Goal: Transaction & Acquisition: Purchase product/service

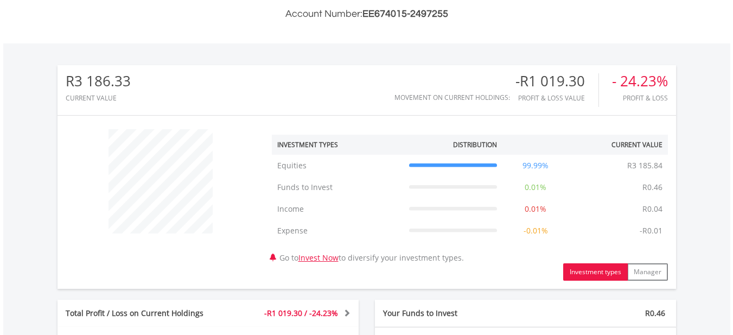
scroll to position [585, 0]
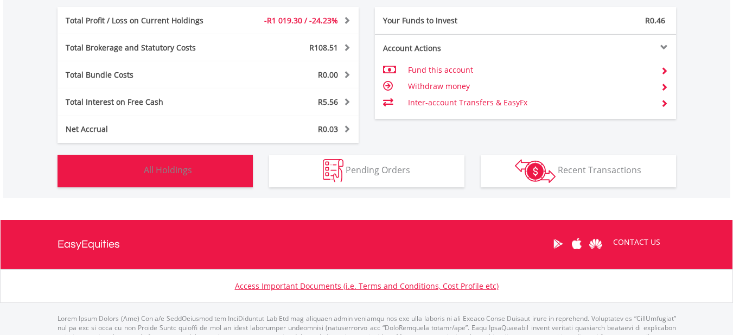
click at [230, 167] on button "Holdings All Holdings" at bounding box center [155, 171] width 195 height 33
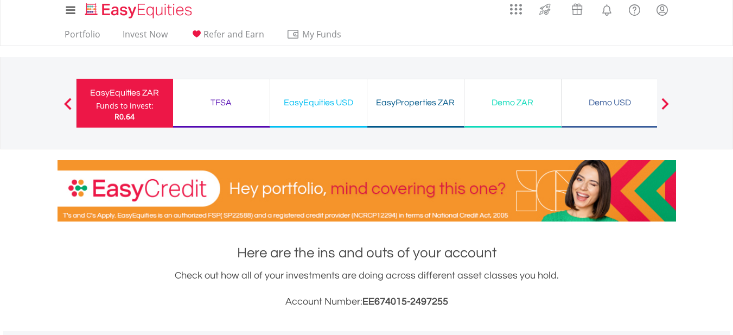
scroll to position [0, 0]
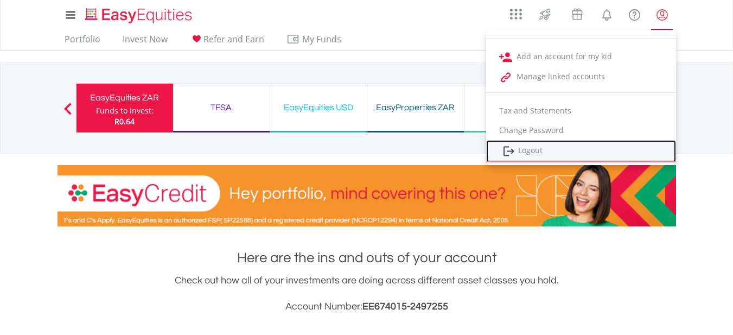
click at [581, 156] on link "Logout" at bounding box center [581, 151] width 190 height 22
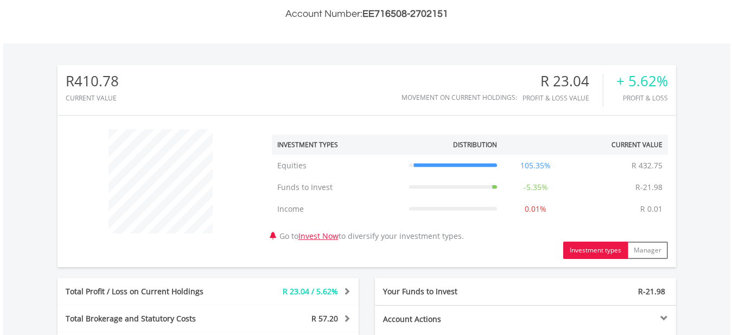
scroll to position [585, 0]
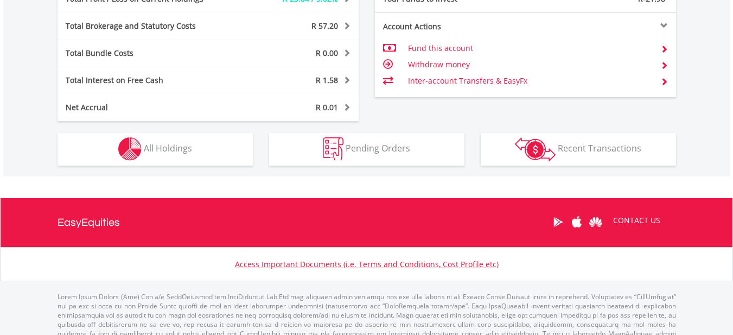
click at [195, 131] on div "Holdings All Holdings" at bounding box center [155, 143] width 212 height 45
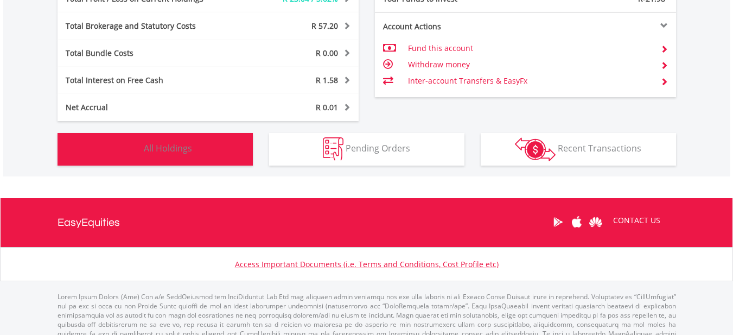
click at [197, 150] on button "Holdings All Holdings" at bounding box center [155, 149] width 195 height 33
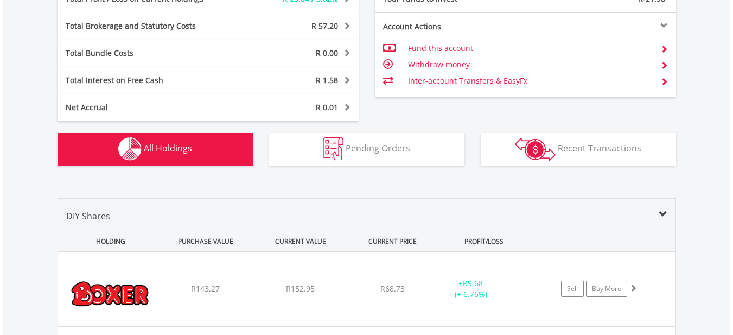
scroll to position [783, 0]
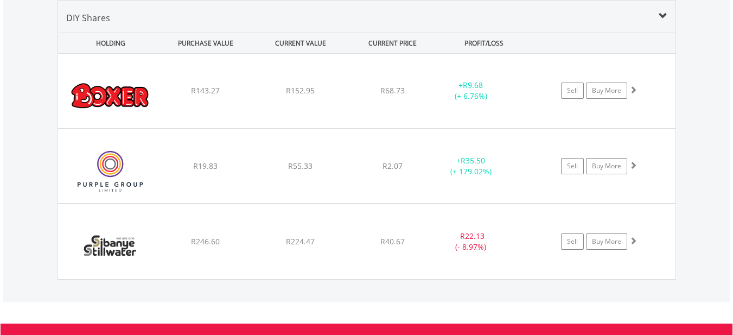
click at [197, 150] on div "﻿ Purple Group Limited R19.83 R55.33 R2.07 + R35.50 (+ 179.02%) Sell Buy More" at bounding box center [367, 166] width 618 height 74
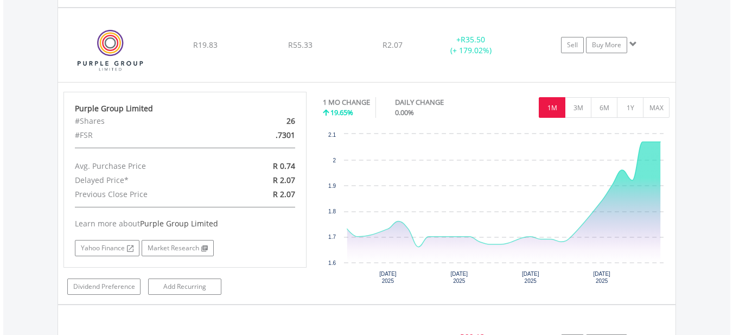
scroll to position [914, 0]
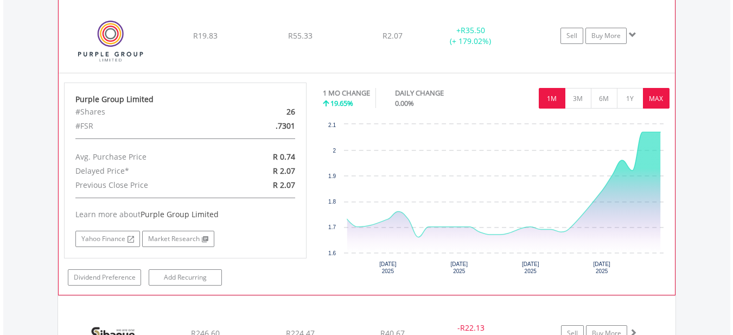
click at [663, 95] on button "MAX" at bounding box center [656, 98] width 27 height 21
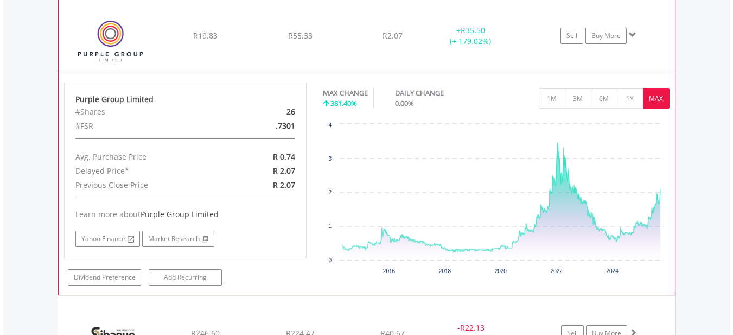
click at [632, 32] on span at bounding box center [633, 35] width 8 height 8
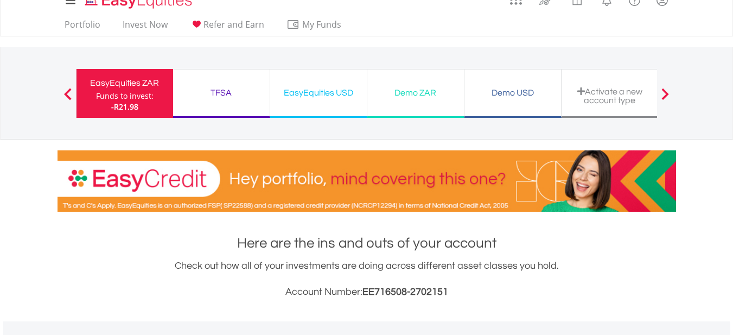
scroll to position [0, 0]
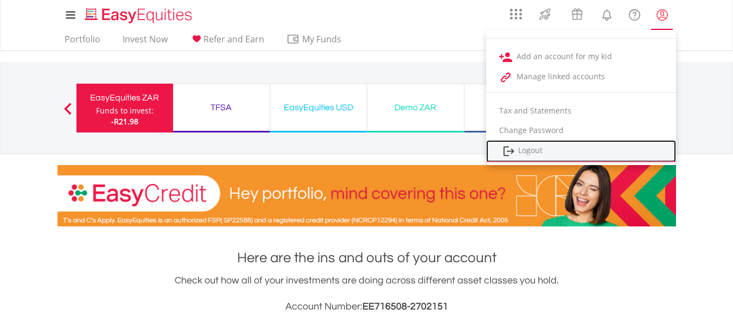
click at [546, 149] on link "Logout" at bounding box center [581, 151] width 190 height 22
